Goal: Task Accomplishment & Management: Manage account settings

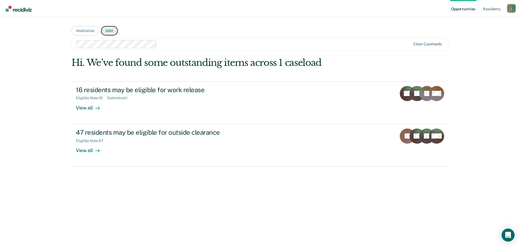
click at [107, 31] on button "Unit" at bounding box center [109, 30] width 17 height 9
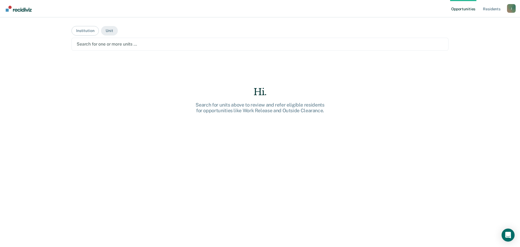
click at [149, 44] on div at bounding box center [260, 44] width 366 height 6
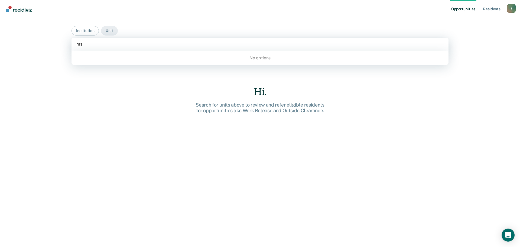
type input "m"
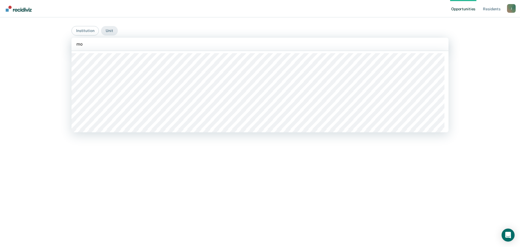
type input "mob"
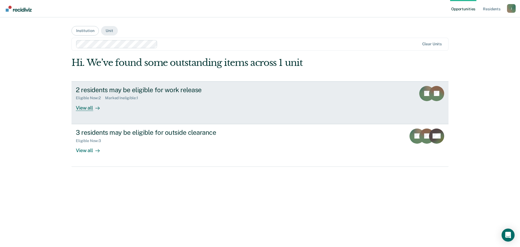
click at [191, 90] on div "2 residents may be eligible for work release" at bounding box center [171, 90] width 190 height 8
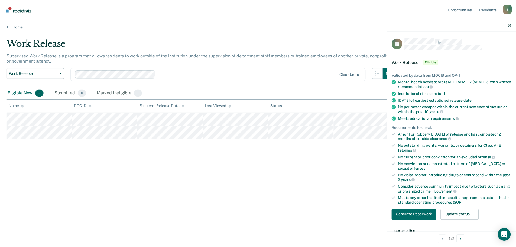
scroll to position [27, 0]
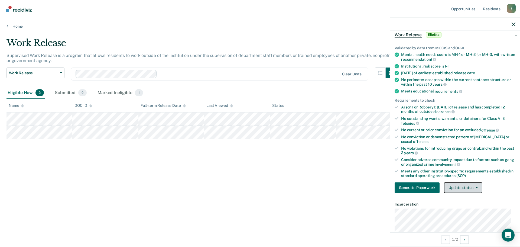
click at [463, 184] on button "Update status" at bounding box center [463, 187] width 38 height 11
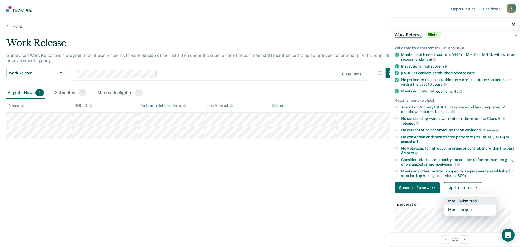
click at [463, 202] on button "Mark Submitted" at bounding box center [470, 200] width 52 height 9
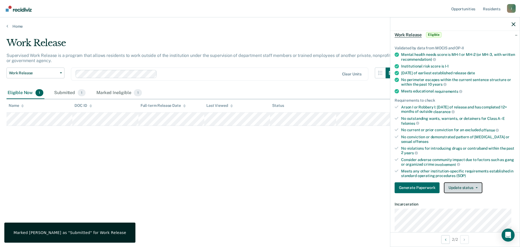
click at [461, 188] on button "Update status" at bounding box center [463, 187] width 38 height 11
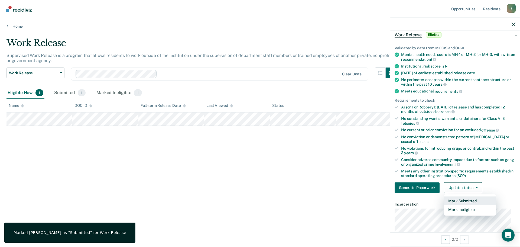
click at [461, 196] on button "Mark Submitted" at bounding box center [470, 200] width 52 height 9
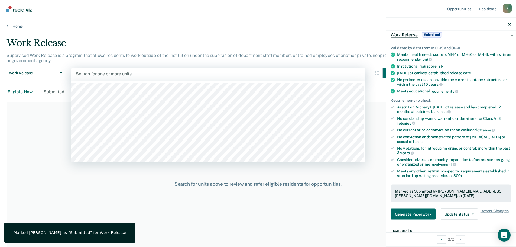
click at [91, 75] on div at bounding box center [218, 74] width 284 height 6
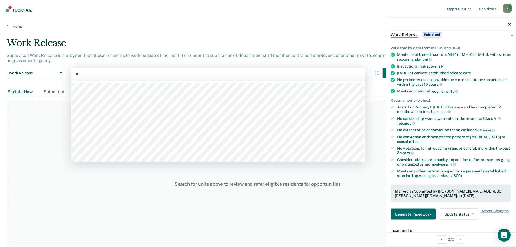
type input "mo"
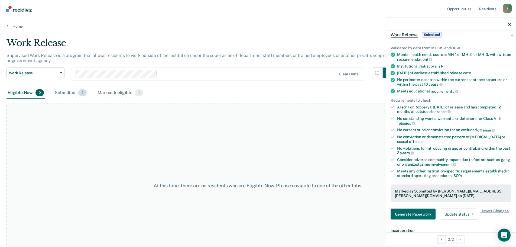
click at [59, 92] on div "Submitted 2" at bounding box center [71, 93] width 34 height 12
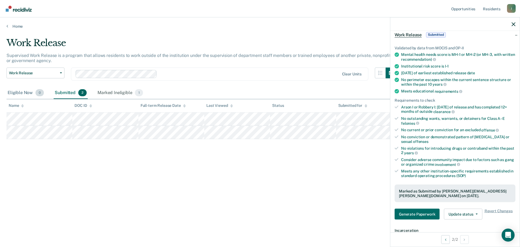
click at [19, 91] on div "Eligible Now 0" at bounding box center [25, 93] width 38 height 12
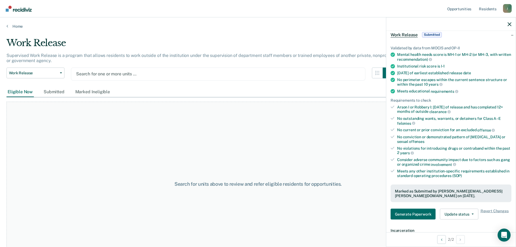
click at [140, 74] on div at bounding box center [218, 74] width 284 height 6
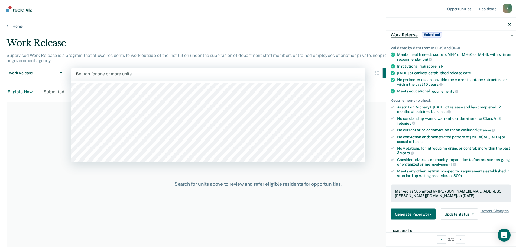
type input "mo"
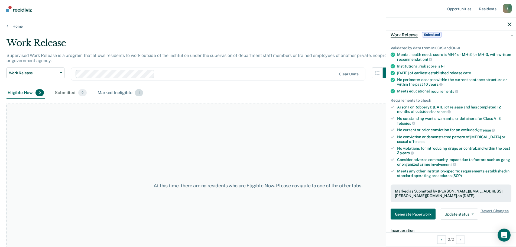
click at [119, 96] on div "Marked Ineligible 1" at bounding box center [120, 93] width 48 height 12
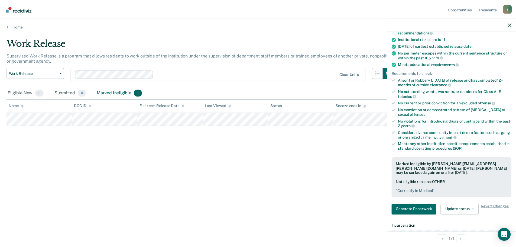
scroll to position [81, 0]
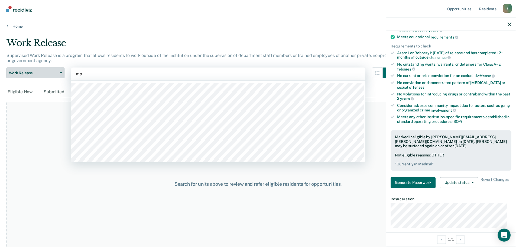
type input "mo"
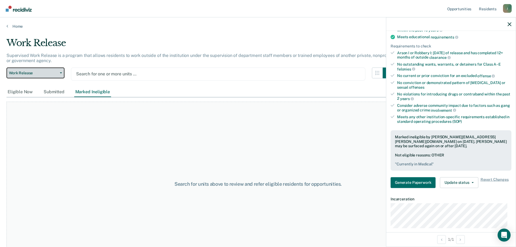
click at [57, 73] on span "Work Release" at bounding box center [33, 73] width 49 height 5
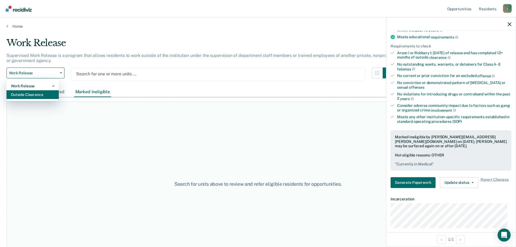
click at [45, 91] on div "Outside Clearance" at bounding box center [33, 94] width 44 height 9
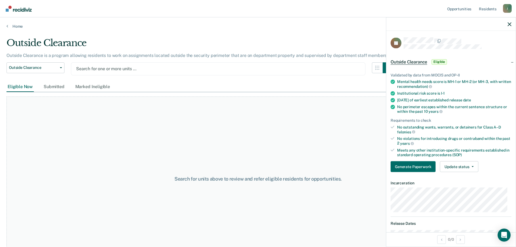
click at [93, 69] on div at bounding box center [218, 68] width 284 height 6
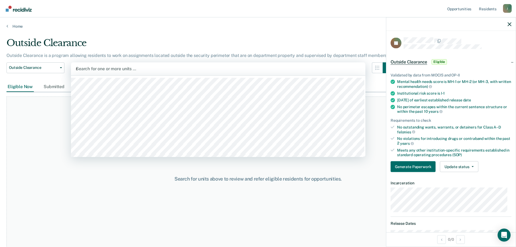
type input "mo"
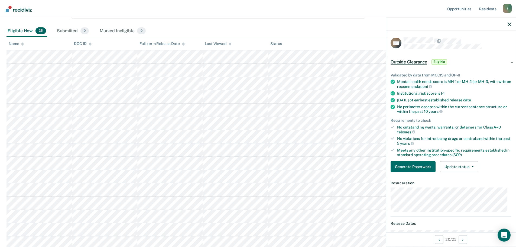
scroll to position [0, 0]
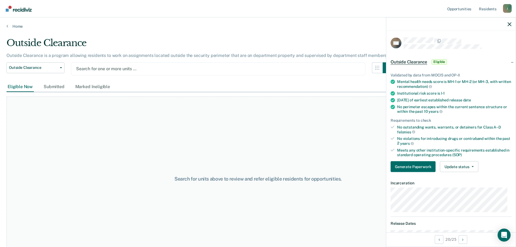
click at [151, 68] on div at bounding box center [218, 68] width 284 height 6
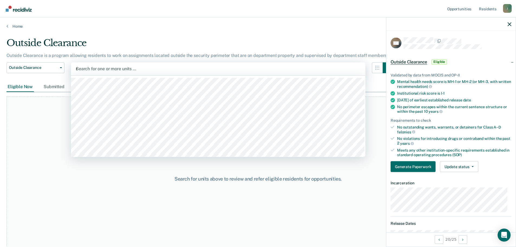
type input "mo"
click at [134, 67] on div at bounding box center [218, 68] width 284 height 6
type input "mob"
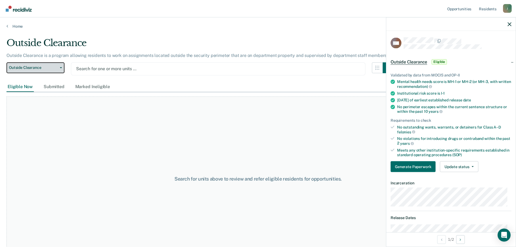
click at [47, 68] on span "Outside Clearance" at bounding box center [33, 67] width 49 height 5
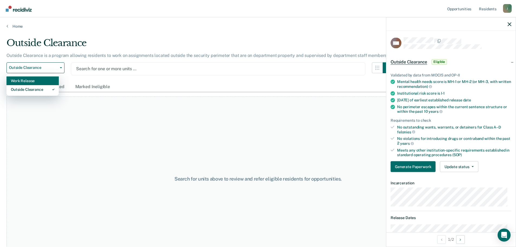
click at [44, 80] on div "Work Release" at bounding box center [33, 80] width 44 height 9
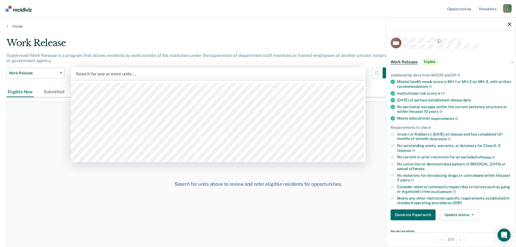
click at [119, 73] on div at bounding box center [218, 74] width 284 height 6
type input "mo"
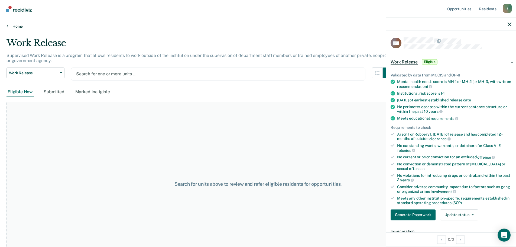
click at [21, 25] on link "Home" at bounding box center [257, 26] width 503 height 5
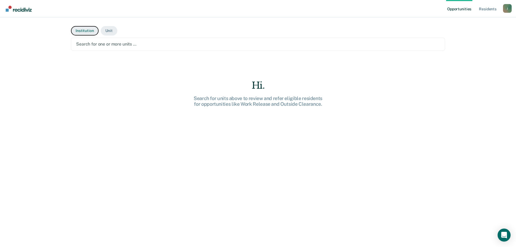
click at [80, 29] on button "Institution" at bounding box center [84, 30] width 27 height 9
click at [98, 45] on div at bounding box center [257, 44] width 363 height 6
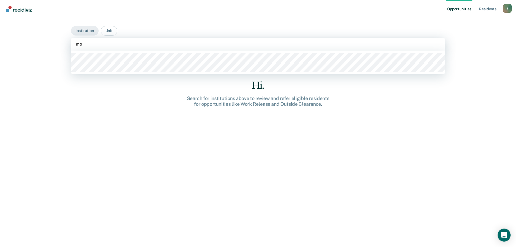
type input "mob"
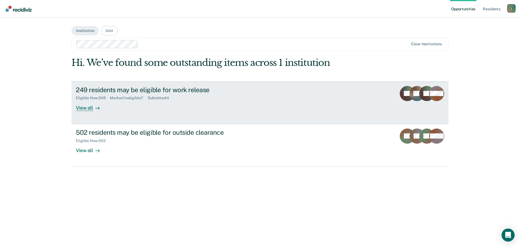
click at [168, 91] on div "249 residents may be eligible for work release" at bounding box center [171, 90] width 190 height 8
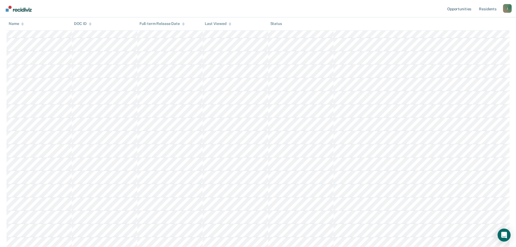
scroll to position [3019, 0]
